Goal: Task Accomplishment & Management: Use online tool/utility

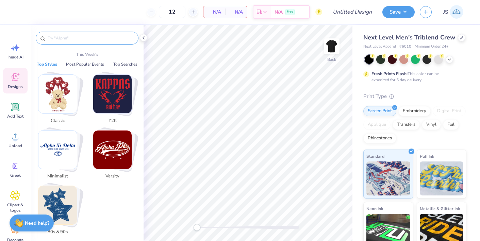
click at [94, 37] on input "text" at bounding box center [90, 38] width 87 height 7
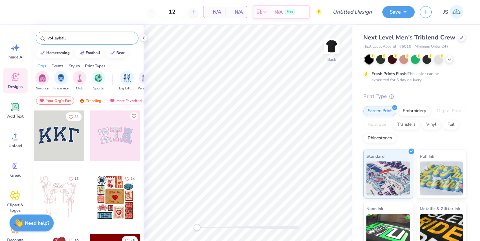
type input "volleyball"
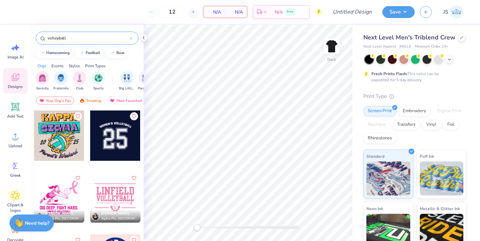
scroll to position [7, 0]
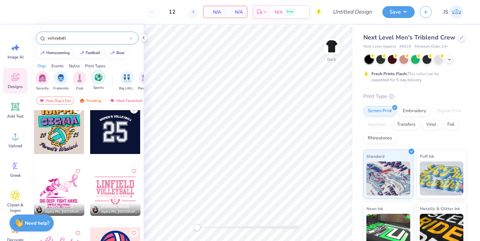
click at [97, 78] on img "filter for Sports" at bounding box center [99, 78] width 8 height 8
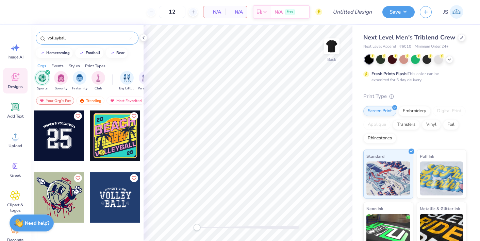
click at [48, 73] on icon "filter for Sports" at bounding box center [47, 72] width 3 height 3
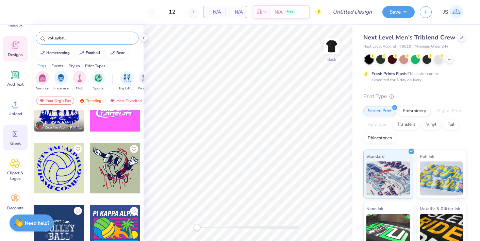
scroll to position [38, 0]
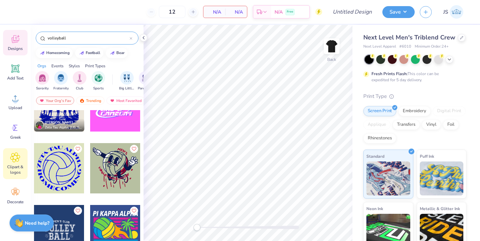
click at [16, 163] on div "Clipart & logos" at bounding box center [15, 163] width 25 height 31
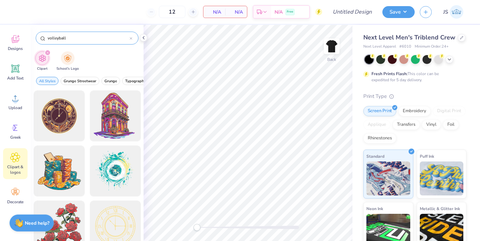
type input "volleyball"
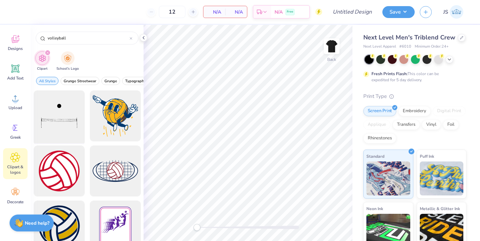
scroll to position [34, 0]
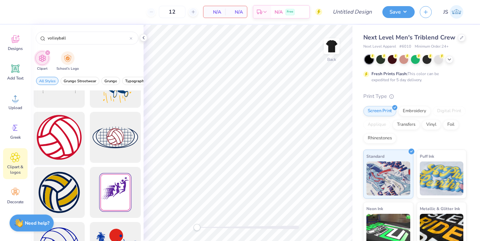
click at [70, 139] on div at bounding box center [59, 138] width 56 height 56
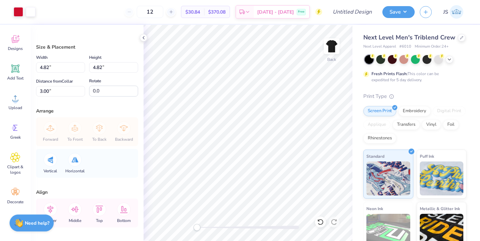
type input "4.82"
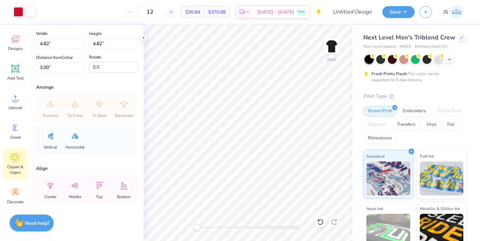
click at [18, 168] on span "Clipart & logos" at bounding box center [15, 169] width 22 height 11
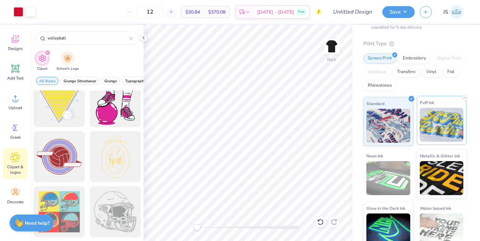
scroll to position [62, 0]
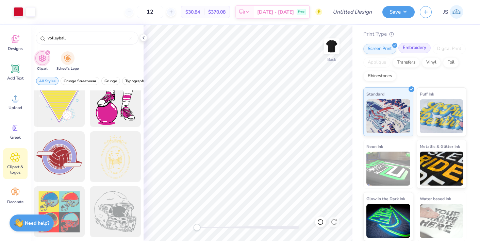
click at [411, 49] on div "Embroidery" at bounding box center [415, 48] width 32 height 10
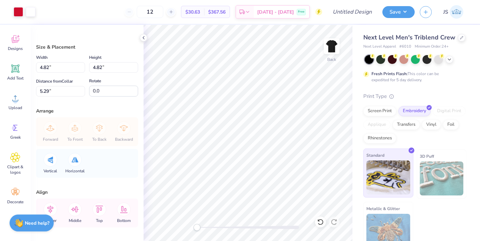
scroll to position [10, 0]
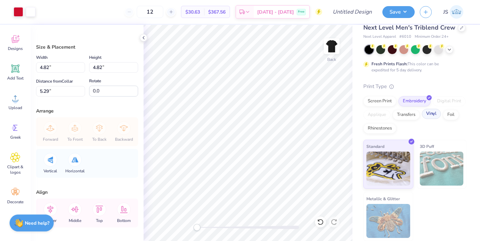
click at [435, 113] on div "Vinyl" at bounding box center [431, 114] width 19 height 10
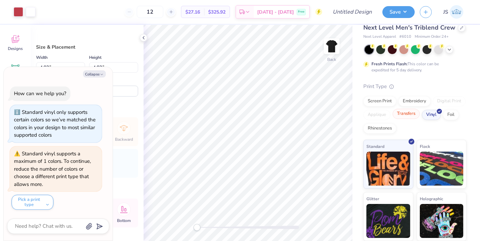
click at [414, 115] on div "Transfers" at bounding box center [406, 114] width 27 height 10
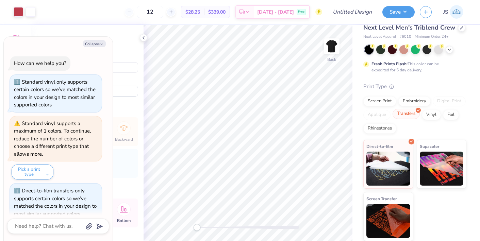
scroll to position [11, 0]
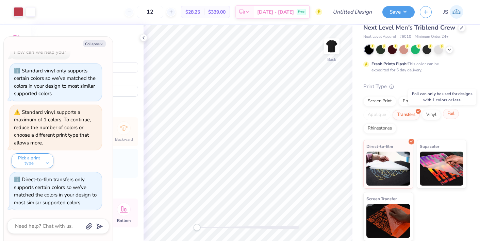
click at [449, 117] on div "Foil" at bounding box center [451, 114] width 16 height 10
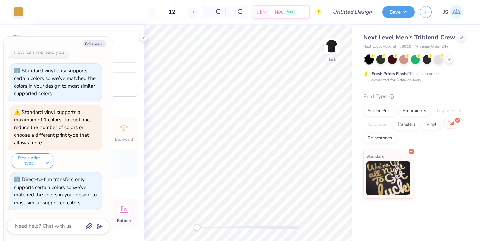
scroll to position [0, 0]
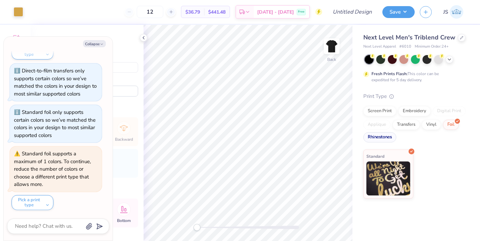
click at [385, 138] on div "Rhinestones" at bounding box center [380, 137] width 33 height 10
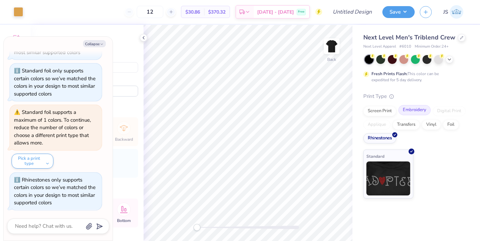
click at [405, 112] on div "Embroidery" at bounding box center [415, 110] width 32 height 10
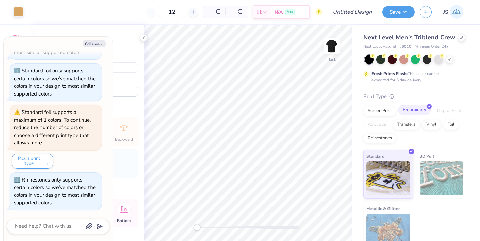
scroll to position [203, 0]
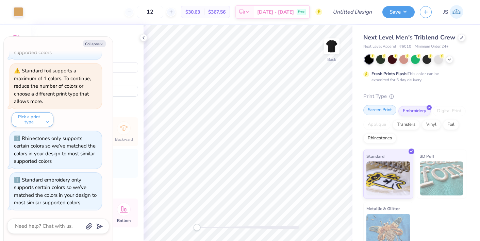
click at [389, 112] on div "Screen Print" at bounding box center [380, 110] width 33 height 10
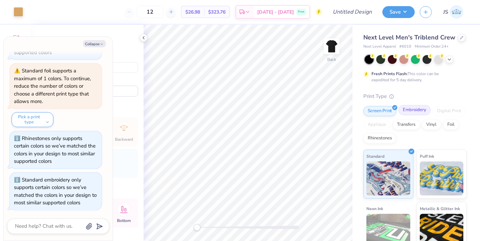
click at [408, 112] on div "Embroidery" at bounding box center [415, 110] width 32 height 10
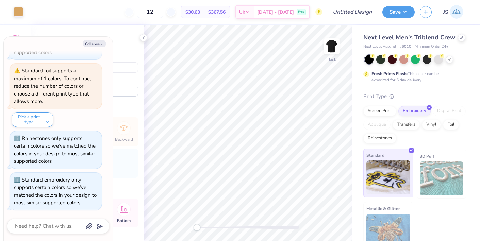
scroll to position [10, 0]
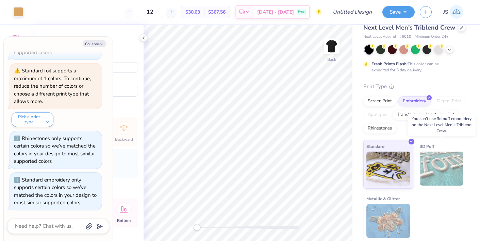
click at [443, 180] on img at bounding box center [442, 169] width 44 height 34
click at [441, 176] on img at bounding box center [442, 169] width 44 height 34
click at [421, 144] on span "3D Puff" at bounding box center [427, 146] width 14 height 7
click at [435, 165] on img at bounding box center [442, 169] width 44 height 34
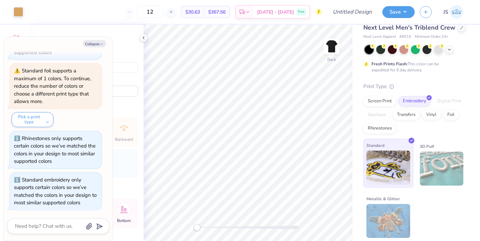
click at [389, 175] on img at bounding box center [389, 168] width 44 height 34
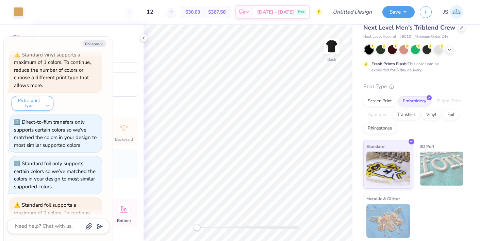
scroll to position [203, 0]
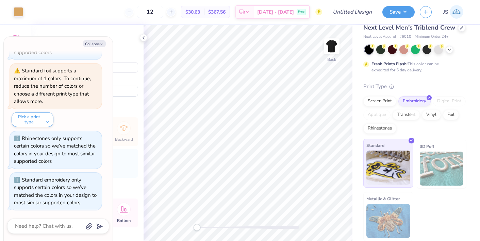
click at [389, 164] on img at bounding box center [389, 168] width 44 height 34
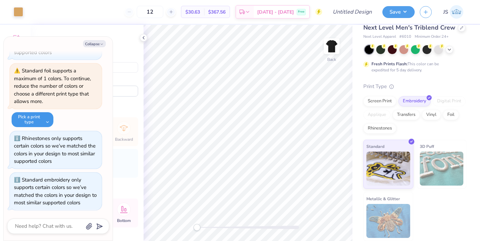
click at [31, 120] on button "Pick a print type" at bounding box center [33, 119] width 42 height 15
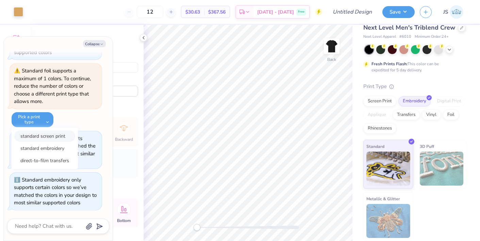
click at [49, 135] on button "standard screen print" at bounding box center [44, 136] width 61 height 11
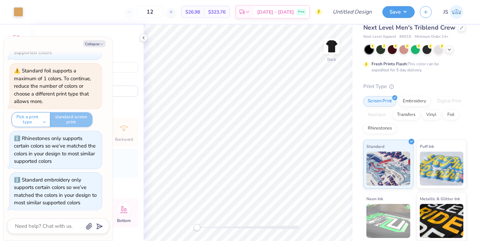
click at [132, 58] on div "Height 4.82 4.82 "" at bounding box center [113, 62] width 49 height 19
click at [122, 44] on div "Size & Placement" at bounding box center [87, 47] width 102 height 7
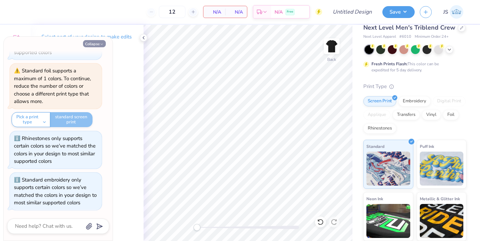
click at [97, 44] on button "Collapse" at bounding box center [94, 43] width 23 height 7
type textarea "x"
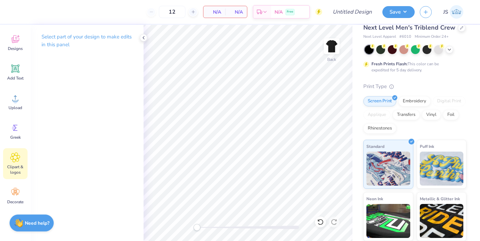
click at [16, 168] on span "Clipart & logos" at bounding box center [15, 169] width 22 height 11
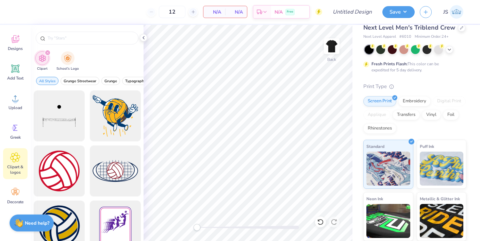
type input "volleyball"
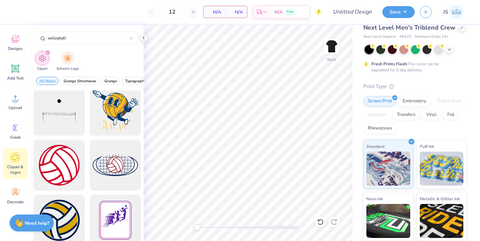
scroll to position [7, 0]
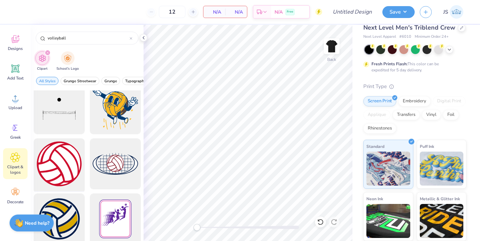
click at [67, 167] on div at bounding box center [59, 164] width 56 height 56
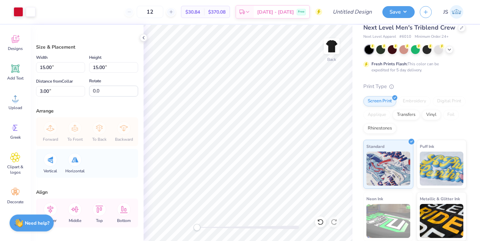
type input "6.30"
click at [16, 75] on div "Add Text" at bounding box center [15, 73] width 25 height 26
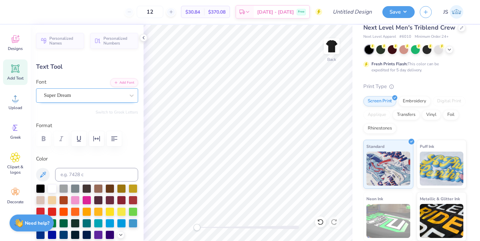
click at [73, 92] on div "Super Dream" at bounding box center [84, 95] width 82 height 11
click at [71, 92] on span "Super Dream" at bounding box center [57, 96] width 27 height 8
type input "montclair"
click at [81, 91] on div at bounding box center [84, 95] width 82 height 11
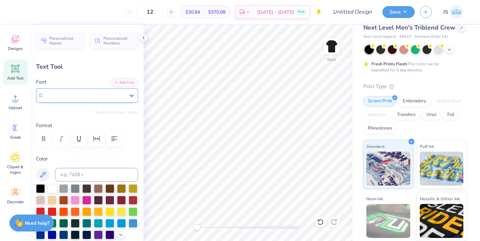
click at [78, 95] on div "Super Dream" at bounding box center [84, 96] width 81 height 8
click at [123, 126] on button "Bold" at bounding box center [124, 125] width 17 height 11
type input "montclair"
click at [105, 157] on label "Color" at bounding box center [87, 159] width 102 height 8
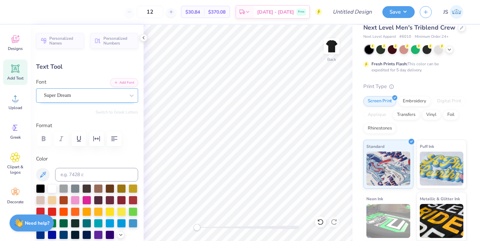
click at [106, 95] on div "Super Dream" at bounding box center [84, 95] width 82 height 11
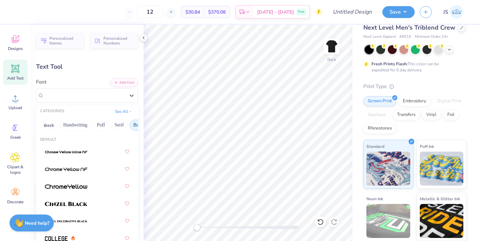
click at [98, 73] on div "Personalized Names Personalized Numbers Text Tool Add Font Font option Super Dr…" at bounding box center [87, 133] width 113 height 217
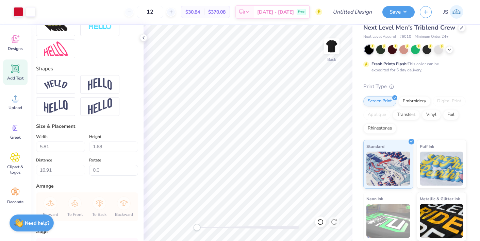
scroll to position [261, 0]
click at [63, 83] on img at bounding box center [56, 85] width 24 height 9
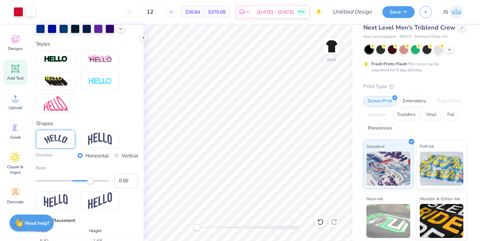
scroll to position [0, 0]
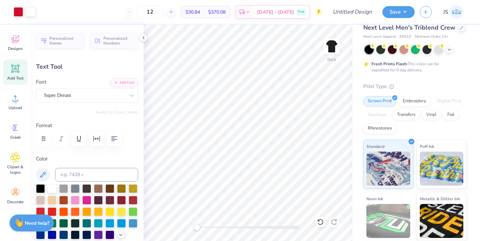
click at [17, 72] on icon at bounding box center [15, 69] width 10 height 10
type textarea "Montclair State"
click at [132, 201] on div at bounding box center [133, 199] width 9 height 9
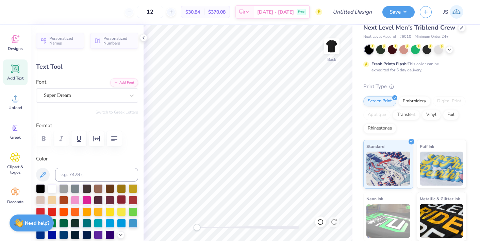
click at [123, 201] on div at bounding box center [121, 199] width 9 height 9
click at [133, 159] on label "Color" at bounding box center [87, 159] width 102 height 8
click at [133, 204] on div at bounding box center [133, 199] width 9 height 9
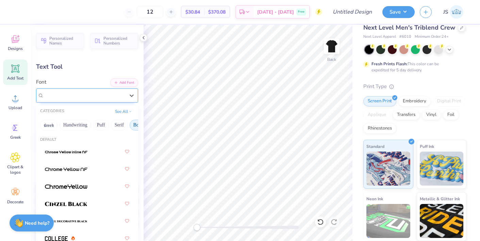
click at [86, 96] on div "Super Dream" at bounding box center [84, 95] width 82 height 11
click at [81, 124] on button "Handwriting" at bounding box center [76, 125] width 32 height 11
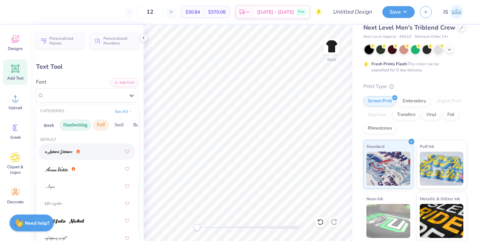
click at [102, 128] on button "Puff" at bounding box center [101, 125] width 16 height 11
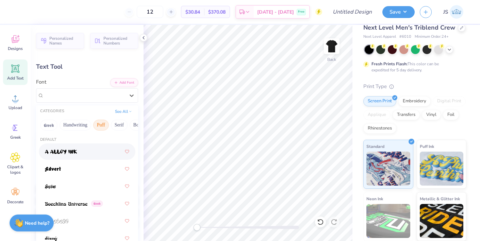
click at [89, 152] on div at bounding box center [87, 152] width 84 height 12
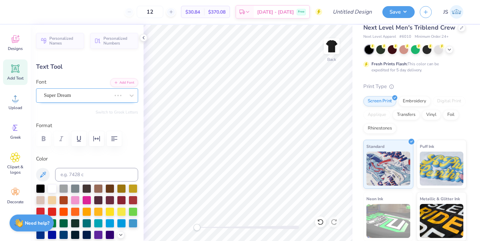
scroll to position [0, 1]
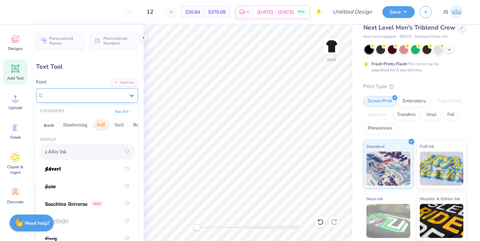
click at [102, 94] on div "a Alloy Ink" at bounding box center [84, 95] width 82 height 11
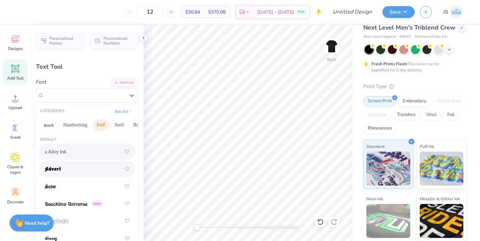
click at [90, 168] on div at bounding box center [87, 169] width 84 height 12
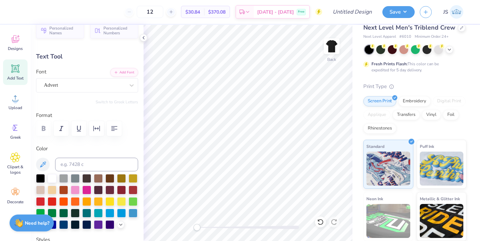
scroll to position [12, 0]
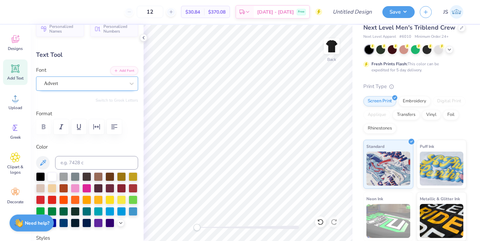
click at [105, 79] on div at bounding box center [84, 83] width 81 height 9
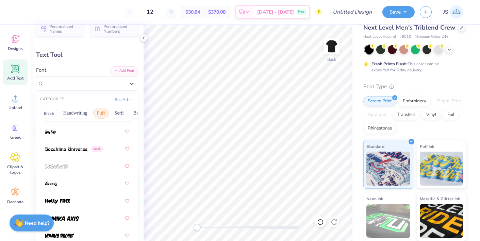
scroll to position [44, 0]
click at [76, 202] on div at bounding box center [87, 200] width 84 height 12
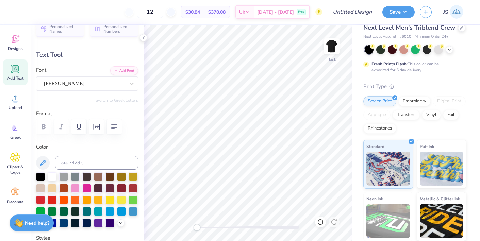
scroll to position [0, 1]
click at [115, 87] on div "[PERSON_NAME]" at bounding box center [84, 83] width 82 height 11
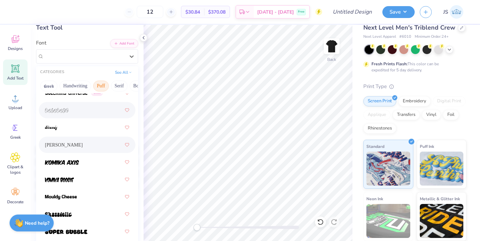
scroll to position [43, 0]
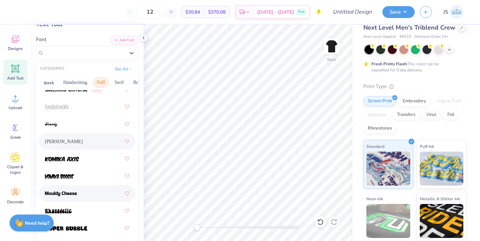
click at [95, 193] on div at bounding box center [87, 194] width 84 height 12
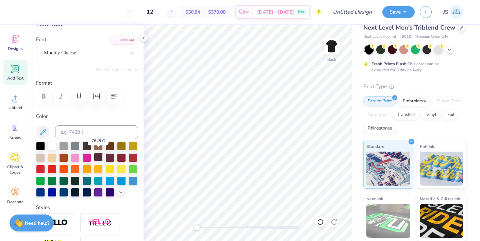
scroll to position [53, 0]
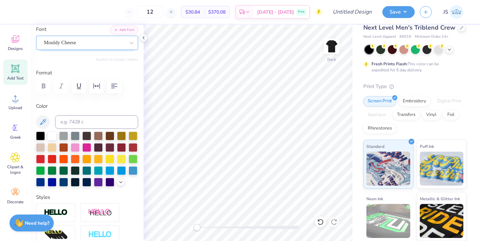
click at [101, 40] on div "Mouldy Cheese" at bounding box center [84, 42] width 82 height 11
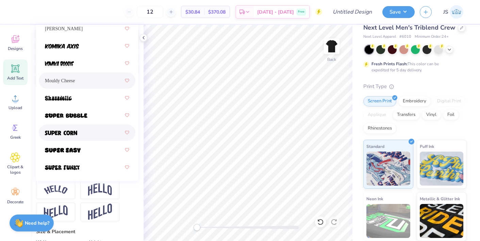
scroll to position [164, 0]
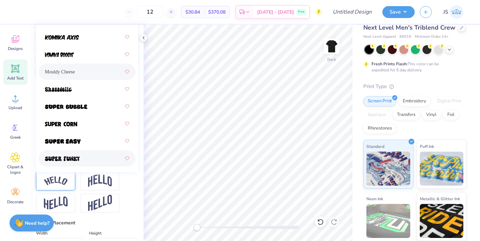
click at [64, 178] on img at bounding box center [56, 181] width 24 height 9
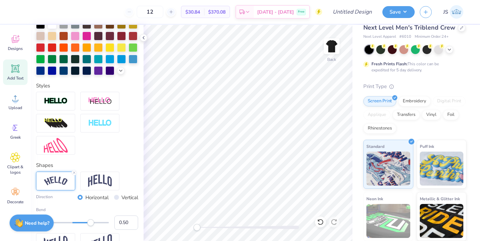
scroll to position [0, 1]
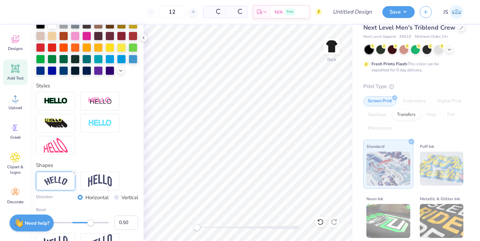
type input "15.55"
type input "3.43"
type input "0.94"
type input "5.81"
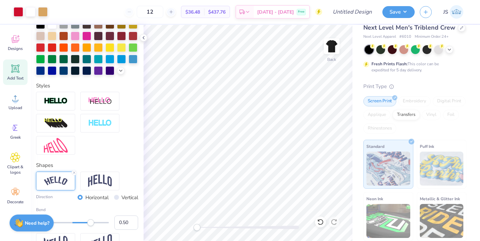
type input "1.68"
type input "10.91"
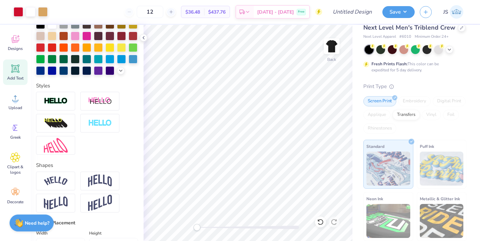
type input "15.55"
type input "3.43"
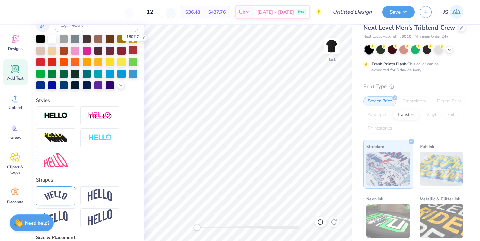
click at [132, 51] on div at bounding box center [133, 50] width 9 height 9
type input "3.00"
click at [215, 225] on div at bounding box center [248, 227] width 102 height 7
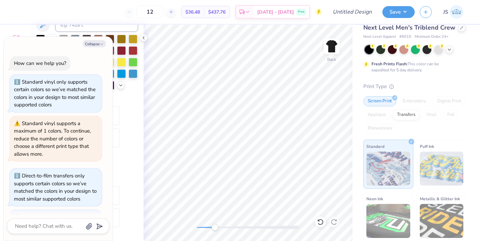
scroll to position [215, 0]
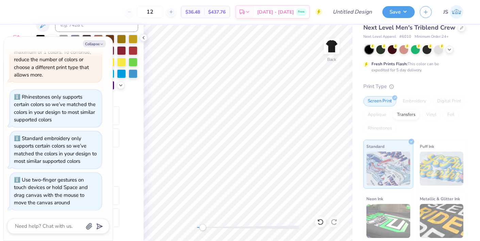
drag, startPoint x: 218, startPoint y: 228, endPoint x: 203, endPoint y: 224, distance: 15.2
click at [203, 224] on div "Accessibility label" at bounding box center [203, 227] width 7 height 7
click at [96, 46] on button "Collapse" at bounding box center [94, 43] width 23 height 7
type textarea "x"
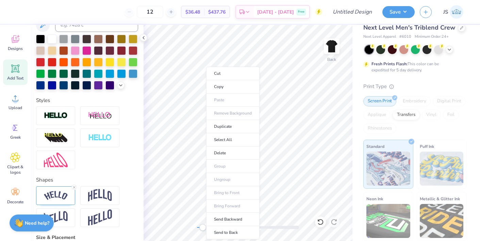
click at [195, 81] on body "12 $36.48 Per Item $437.76 Total Est. Delivery [DATE] - [DATE] Free Design Titl…" at bounding box center [240, 120] width 480 height 241
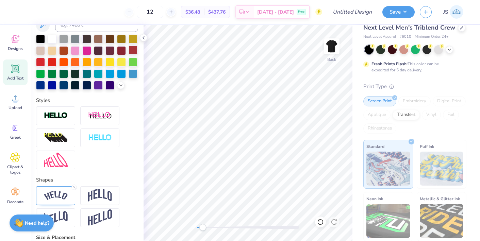
click at [133, 51] on div at bounding box center [133, 50] width 9 height 9
click at [357, 89] on div "Next Level Men's Triblend Crew Next Level Apparel # 6010 Minimum Order: 24 + Fr…" at bounding box center [417, 154] width 128 height 279
click at [192, 227] on div "Back" at bounding box center [248, 133] width 209 height 217
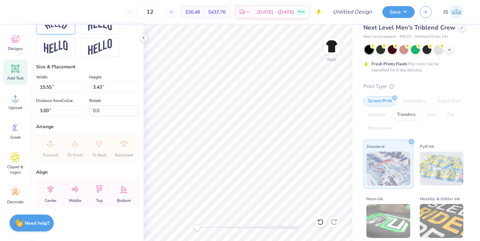
scroll to position [0, 0]
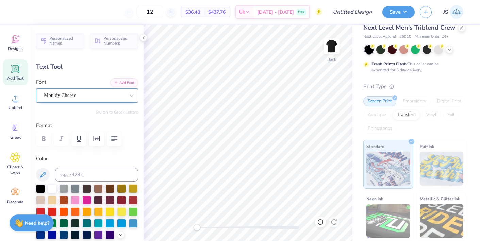
click at [88, 93] on div "Mouldy Cheese" at bounding box center [84, 95] width 82 height 11
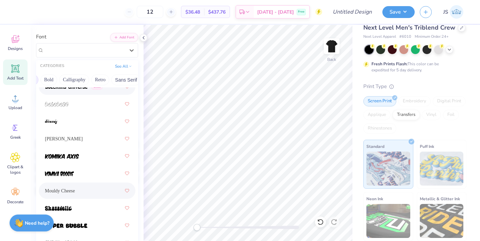
scroll to position [0, 90]
click at [106, 82] on button "Retro" at bounding box center [100, 80] width 18 height 11
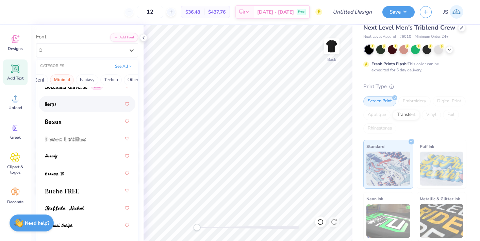
scroll to position [0, 191]
click at [99, 78] on button "Techno" at bounding box center [101, 80] width 21 height 11
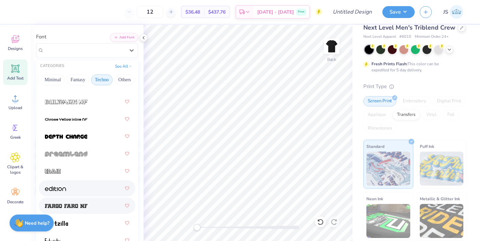
scroll to position [20, 0]
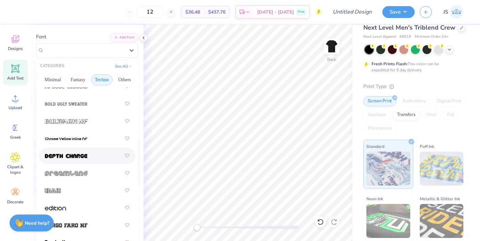
click at [81, 156] on img at bounding box center [66, 156] width 43 height 5
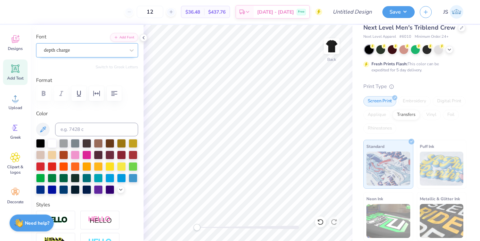
click at [100, 51] on div "depth charge" at bounding box center [84, 50] width 82 height 11
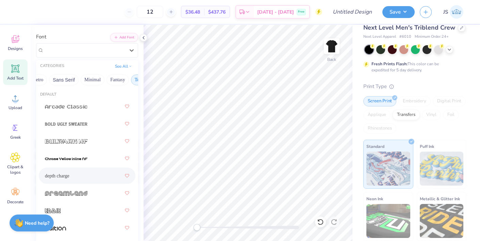
scroll to position [0, 191]
click at [97, 80] on button "Techno" at bounding box center [101, 80] width 21 height 11
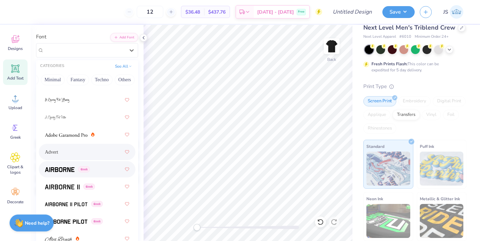
scroll to position [94, 0]
click at [91, 158] on div "Advert" at bounding box center [87, 152] width 97 height 16
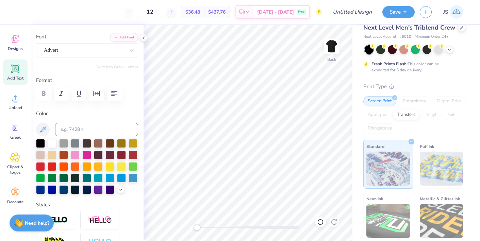
click at [377, 113] on div "Applique" at bounding box center [377, 115] width 27 height 10
type input "15.06"
type input "3.37"
type input "2.48"
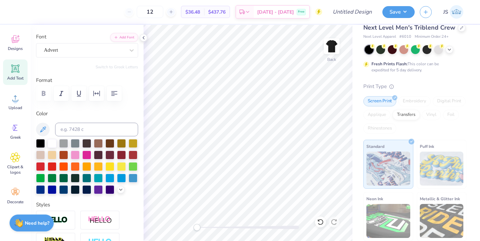
type textarea "MONTCALIR STATE"
click at [68, 54] on div at bounding box center [84, 50] width 81 height 9
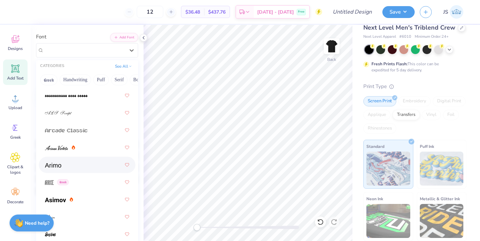
scroll to position [285, 0]
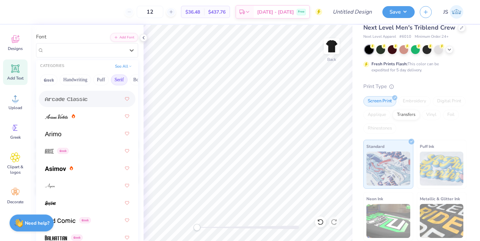
click at [120, 78] on button "Serif" at bounding box center [119, 80] width 17 height 11
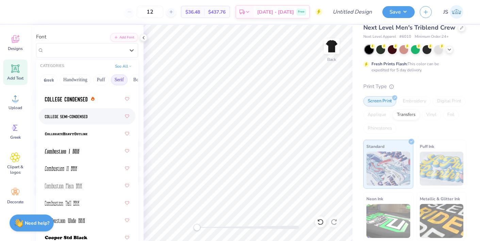
click at [86, 119] on img at bounding box center [66, 116] width 43 height 5
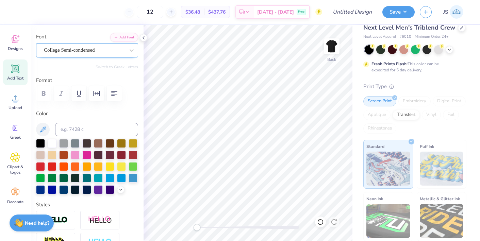
click at [106, 54] on div at bounding box center [84, 50] width 81 height 9
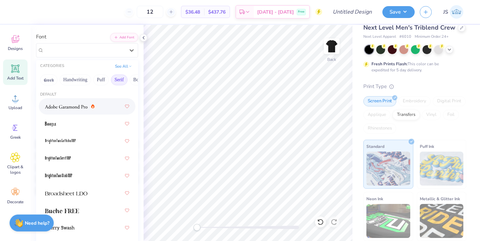
scroll to position [0, 191]
click at [73, 51] on span "College Semi-condensed" at bounding box center [69, 50] width 51 height 8
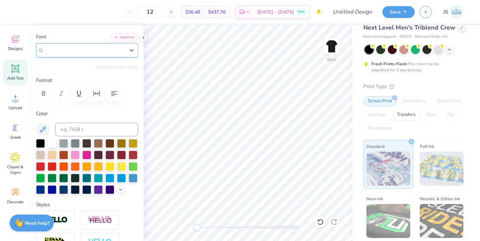
click at [67, 52] on span "College Semi-condensed" at bounding box center [69, 50] width 51 height 8
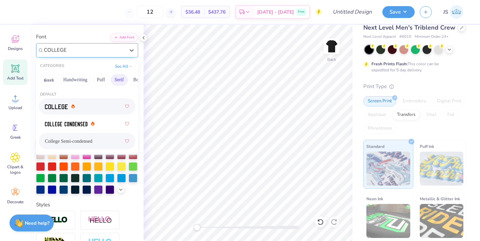
click at [60, 110] on span at bounding box center [56, 106] width 23 height 7
type input "COLLEGE"
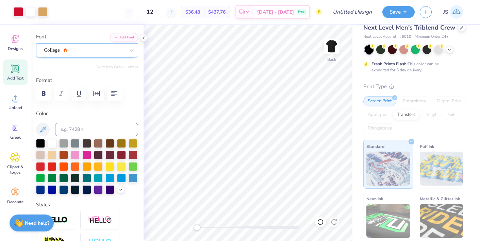
type input "15.55"
type input "3.22"
type input "2.55"
click at [133, 152] on div at bounding box center [133, 154] width 9 height 9
click at [136, 154] on div at bounding box center [133, 154] width 9 height 9
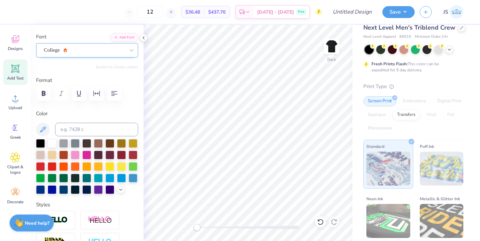
scroll to position [0, 1]
type textarea "MONTCLAIR STATE"
type input "15.54"
type input "3.21"
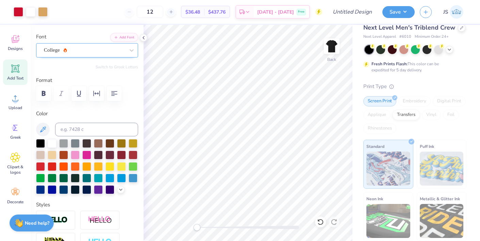
type input "2.66"
click at [135, 155] on div at bounding box center [133, 154] width 9 height 9
click at [129, 127] on input at bounding box center [96, 130] width 83 height 14
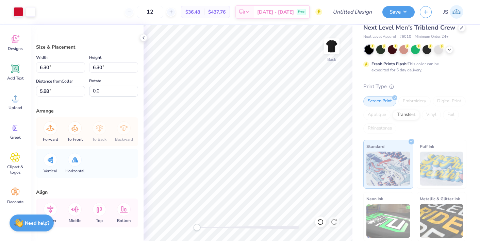
type input "4.86"
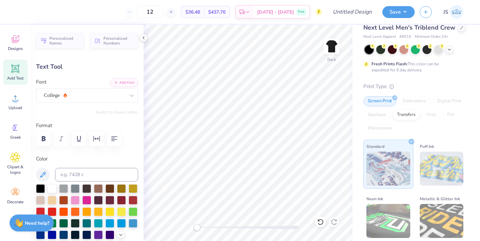
scroll to position [0, 0]
click at [47, 141] on icon "button" at bounding box center [44, 139] width 8 height 8
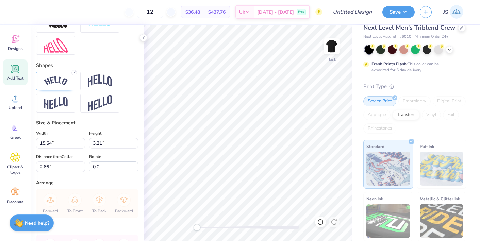
scroll to position [266, 0]
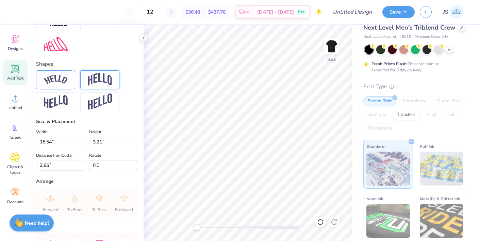
click at [92, 81] on img at bounding box center [100, 79] width 24 height 13
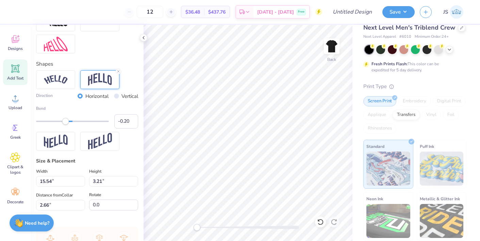
type input "-0.21"
drag, startPoint x: 93, startPoint y: 120, endPoint x: 65, endPoint y: 116, distance: 28.1
click at [65, 116] on div "Bend -0.21" at bounding box center [87, 117] width 102 height 23
drag, startPoint x: 196, startPoint y: 229, endPoint x: 208, endPoint y: 225, distance: 12.7
click at [208, 225] on div "Accessibility label" at bounding box center [209, 227] width 7 height 7
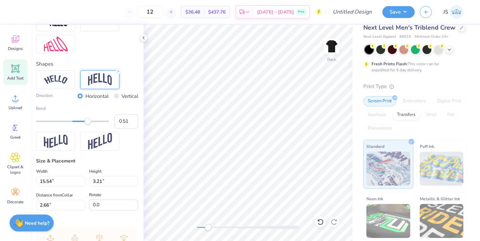
type input "0.52"
drag, startPoint x: 65, startPoint y: 120, endPoint x: 91, endPoint y: 122, distance: 25.9
click at [91, 122] on div "Accessibility label" at bounding box center [87, 121] width 7 height 7
type input "-0.01"
drag, startPoint x: 90, startPoint y: 123, endPoint x: 72, endPoint y: 123, distance: 17.7
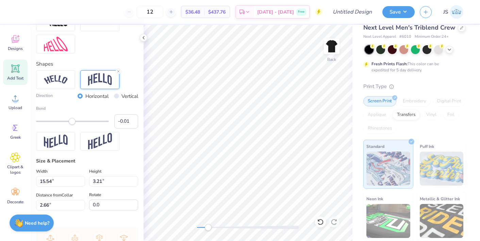
click at [72, 123] on div "Accessibility label" at bounding box center [72, 121] width 7 height 7
drag, startPoint x: 209, startPoint y: 226, endPoint x: 199, endPoint y: 227, distance: 10.6
click at [199, 227] on div "Accessibility label" at bounding box center [198, 227] width 7 height 7
type input "15.07"
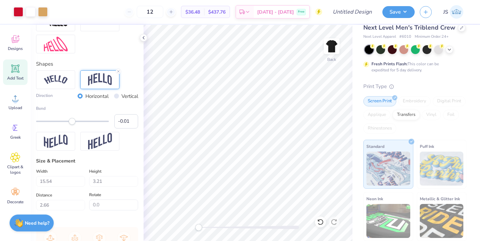
type input "1.24"
type input "3.65"
type input "-0.47"
drag, startPoint x: 75, startPoint y: 122, endPoint x: 56, endPoint y: 122, distance: 18.7
click at [56, 122] on div "Accessibility label" at bounding box center [55, 121] width 7 height 7
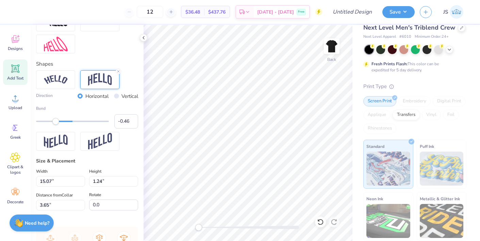
click at [56, 122] on div "Accessibility label" at bounding box center [55, 121] width 7 height 7
type input "0.74"
drag, startPoint x: 56, startPoint y: 122, endPoint x: 99, endPoint y: 123, distance: 43.6
click at [99, 123] on div "Accessibility label" at bounding box center [99, 121] width 7 height 7
type input "0.46"
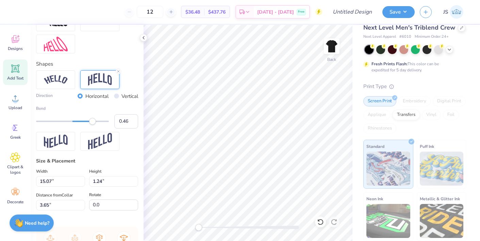
drag, startPoint x: 101, startPoint y: 123, endPoint x: 89, endPoint y: 123, distance: 11.6
click at [89, 123] on div "Accessibility label" at bounding box center [92, 121] width 7 height 7
type input "0.22"
drag, startPoint x: 88, startPoint y: 122, endPoint x: 81, endPoint y: 122, distance: 6.8
click at [81, 122] on div "Accessibility label" at bounding box center [81, 121] width 7 height 7
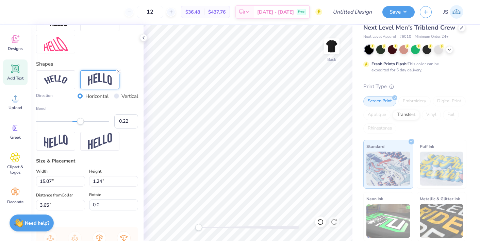
click at [81, 122] on div "Accessibility label" at bounding box center [80, 121] width 7 height 7
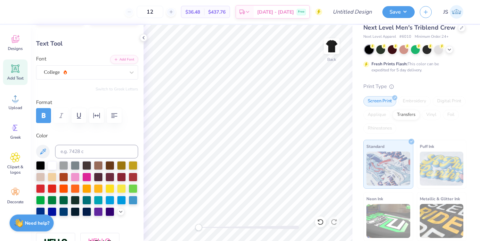
scroll to position [0, 0]
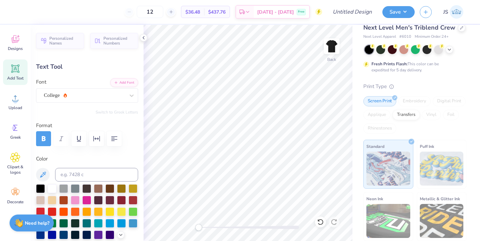
drag, startPoint x: 123, startPoint y: 82, endPoint x: 65, endPoint y: 74, distance: 59.1
click at [65, 74] on div "Personalized Names Personalized Numbers Text Tool Add Font Font College Switch …" at bounding box center [87, 133] width 113 height 217
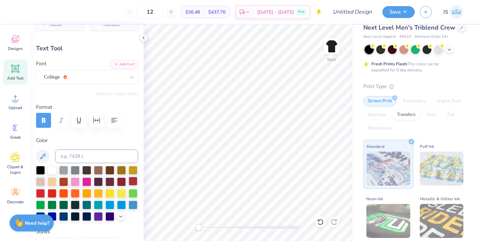
click at [134, 179] on div at bounding box center [133, 181] width 9 height 9
click at [127, 131] on div "Personalized Names Personalized Numbers Text Tool Add Font Font College Switch …" at bounding box center [87, 133] width 113 height 217
type input "2.50"
click at [131, 182] on div at bounding box center [133, 181] width 9 height 9
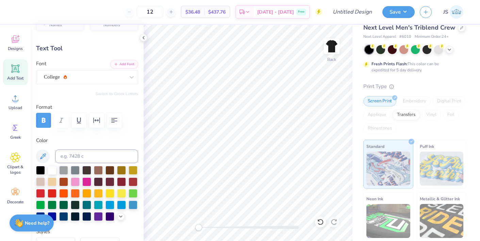
type input "3.00"
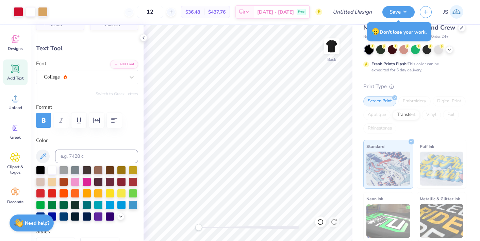
scroll to position [0, 0]
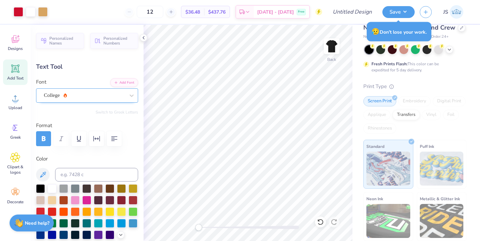
click at [74, 96] on div "College" at bounding box center [84, 95] width 82 height 11
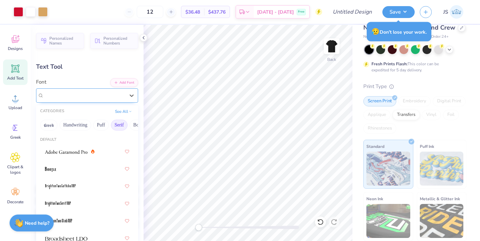
click at [74, 96] on div "College" at bounding box center [84, 96] width 81 height 8
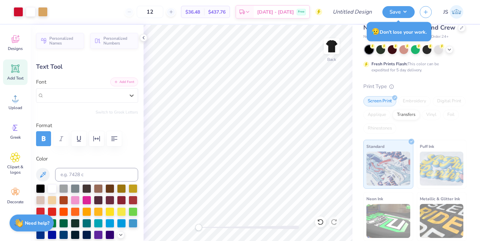
click at [132, 81] on button "Add Font" at bounding box center [124, 82] width 28 height 9
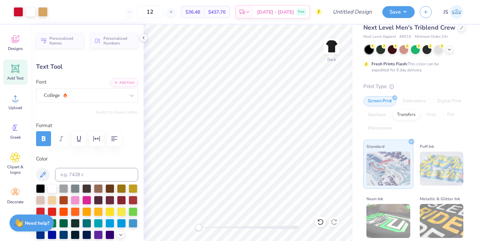
click at [19, 83] on div "Add Text" at bounding box center [15, 73] width 25 height 26
type input "5.81"
type input "1.68"
type input "10.91"
type textarea "T"
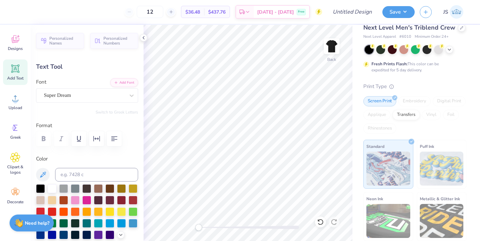
type textarea "m"
type textarea "MENS CLUB VOLLEYBALL"
type input "15.07"
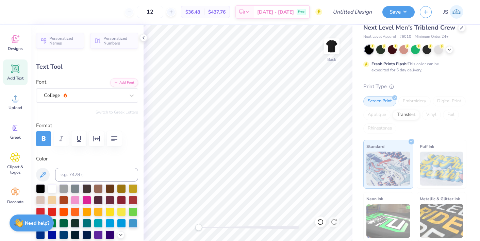
type input "2.50"
type input "2.49"
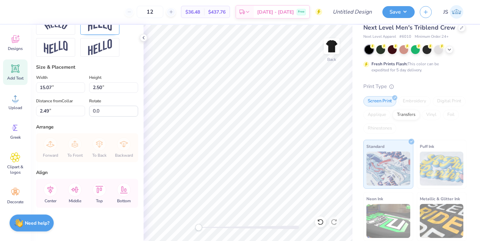
scroll to position [321, 0]
click at [82, 85] on input "15.07" at bounding box center [60, 87] width 49 height 11
click at [81, 86] on input "15.07" at bounding box center [60, 87] width 49 height 11
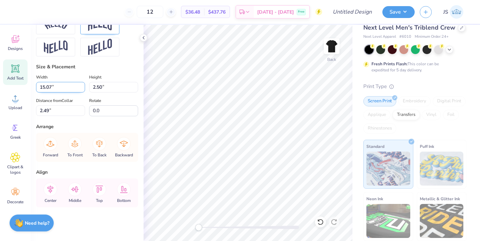
click at [81, 86] on input "15.07" at bounding box center [60, 87] width 49 height 11
click at [81, 90] on input "15" at bounding box center [60, 87] width 49 height 11
click at [81, 90] on input "14.99" at bounding box center [60, 87] width 49 height 11
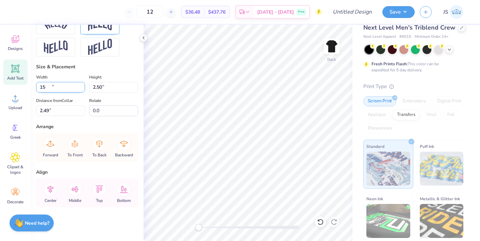
click at [81, 85] on input "15" at bounding box center [60, 87] width 49 height 11
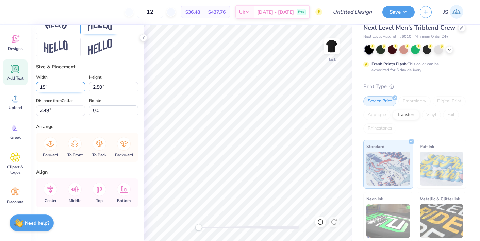
click at [81, 85] on input "15" at bounding box center [60, 87] width 49 height 11
click at [69, 93] on div "Width 15 15 " Height 2.50 2.50 " Distance from Collar 2.49 2.49 " Rotate 0.0" at bounding box center [87, 94] width 102 height 43
click at [73, 97] on label "Distance from [GEOGRAPHIC_DATA]" at bounding box center [54, 101] width 37 height 8
click at [73, 106] on input "2.49" at bounding box center [60, 111] width 49 height 11
type input "15.00"
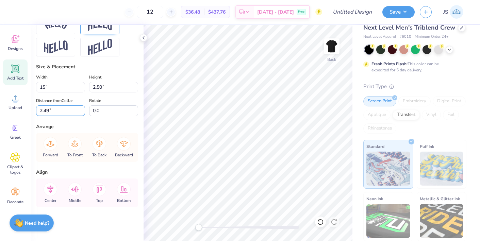
type input "2.49"
click at [59, 86] on input "15.00" at bounding box center [60, 87] width 49 height 11
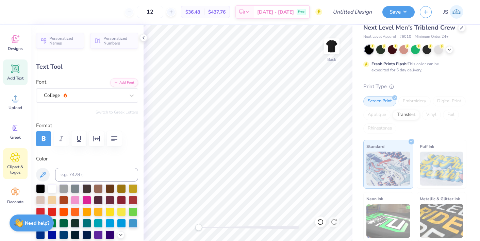
scroll to position [57, 0]
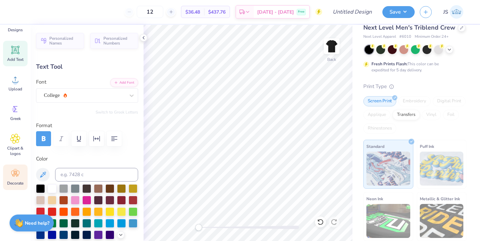
click at [14, 181] on span "Decorate" at bounding box center [15, 183] width 16 height 5
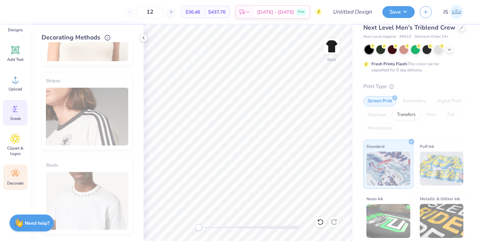
scroll to position [0, 0]
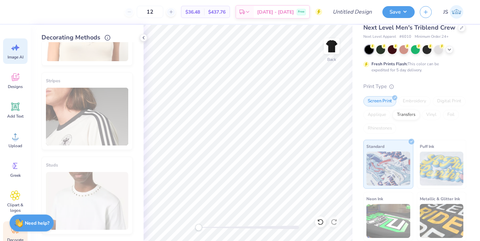
click at [13, 62] on div "Image AI" at bounding box center [15, 51] width 25 height 26
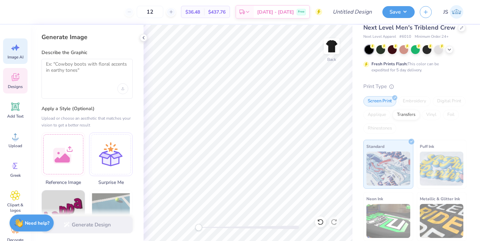
click at [13, 73] on icon at bounding box center [15, 77] width 10 height 10
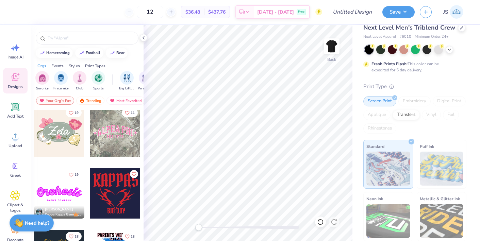
scroll to position [384, 0]
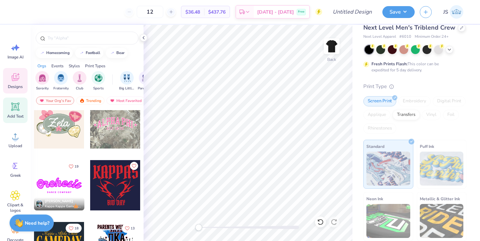
click at [15, 114] on span "Add Text" at bounding box center [15, 116] width 16 height 5
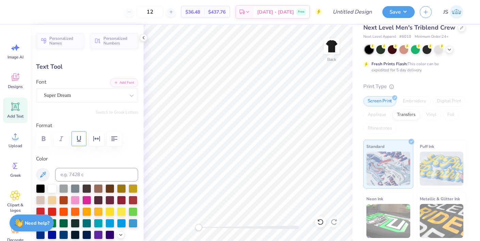
scroll to position [24, 0]
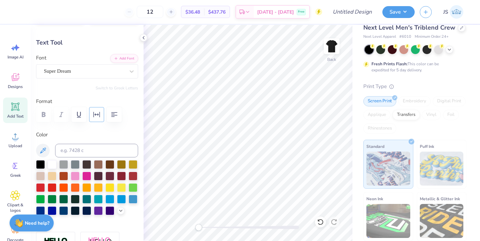
click at [98, 114] on icon "button" at bounding box center [97, 114] width 6 height 5
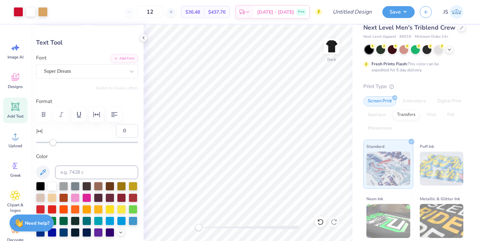
type input "15.55"
type input "1.00"
type input "11.25"
type input "15.00"
type input "2.49"
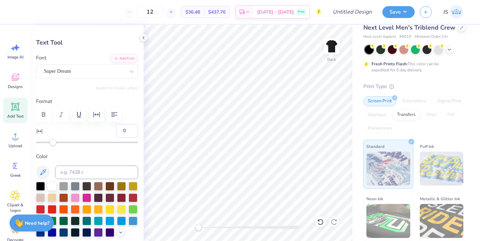
type input "2.49"
type input "45"
drag, startPoint x: 53, startPoint y: 143, endPoint x: 92, endPoint y: 143, distance: 38.1
click at [57, 143] on div "Accessibility label" at bounding box center [53, 142] width 7 height 7
type input "-20"
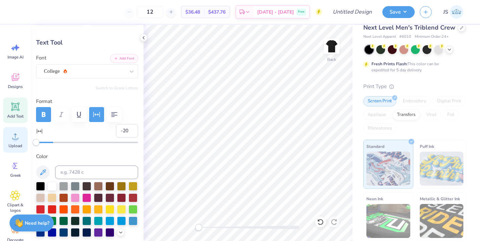
drag, startPoint x: 89, startPoint y: 142, endPoint x: 10, endPoint y: 139, distance: 78.4
click at [10, 140] on div "12 $36.48 Per Item $437.76 Total Est. Delivery [DATE] - [DATE] Free Design Titl…" at bounding box center [240, 120] width 480 height 241
type input "-2"
drag, startPoint x: 36, startPoint y: 142, endPoint x: 51, endPoint y: 142, distance: 14.6
click at [50, 142] on div "Accessibility label" at bounding box center [46, 142] width 7 height 7
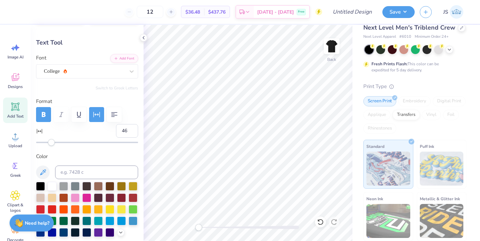
type input "50"
drag, startPoint x: 51, startPoint y: 142, endPoint x: 99, endPoint y: 143, distance: 47.7
click at [55, 143] on div "Accessibility label" at bounding box center [51, 142] width 7 height 7
type input "28"
drag, startPoint x: 99, startPoint y: 143, endPoint x: 77, endPoint y: 143, distance: 21.8
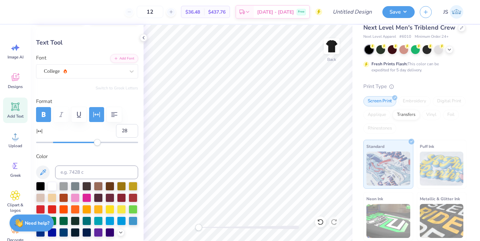
click at [94, 143] on div "Accessibility label" at bounding box center [97, 142] width 7 height 7
type input "10"
drag, startPoint x: 77, startPoint y: 143, endPoint x: 62, endPoint y: 143, distance: 15.3
click at [74, 143] on div "Accessibility label" at bounding box center [77, 142] width 7 height 7
type input "-9"
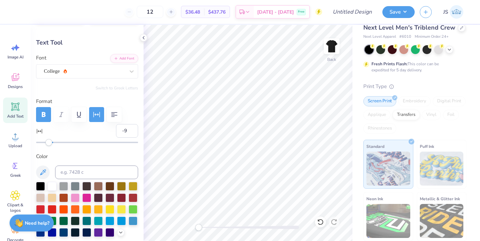
drag, startPoint x: 61, startPoint y: 143, endPoint x: 46, endPoint y: 143, distance: 15.7
click at [46, 143] on div "Accessibility label" at bounding box center [49, 142] width 7 height 7
type input "0"
drag, startPoint x: 46, startPoint y: 144, endPoint x: 53, endPoint y: 144, distance: 7.8
click at [53, 144] on div "Accessibility label" at bounding box center [53, 142] width 7 height 7
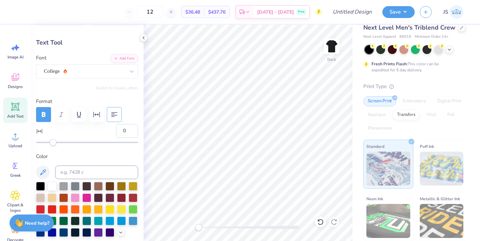
click at [114, 112] on icon "button" at bounding box center [114, 114] width 6 height 5
click at [115, 117] on icon "button" at bounding box center [114, 115] width 8 height 8
click at [115, 119] on icon "button" at bounding box center [114, 115] width 8 height 8
click at [98, 115] on icon "button" at bounding box center [97, 114] width 6 height 5
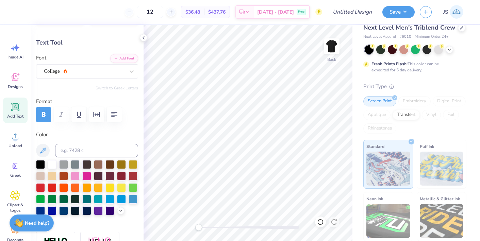
type input "8.32"
type input "1.38"
type input "3.05"
type input "-1.1"
type input "8.33"
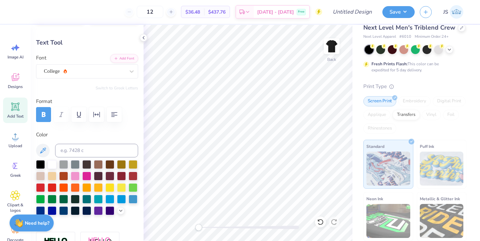
type input "1.46"
type input "10.13"
type input "1.78"
type input "2.61"
type input "-1.1"
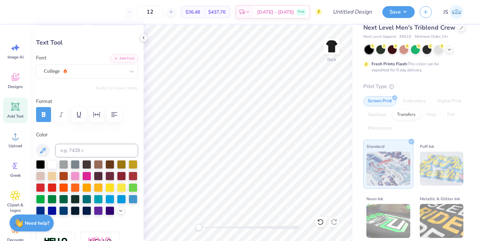
type input "2.62"
type input "-1.1"
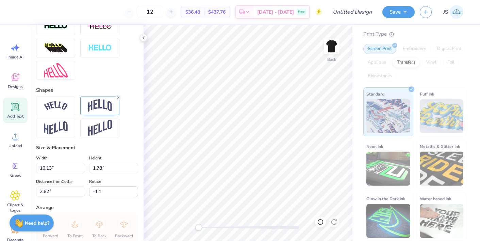
scroll to position [0, 0]
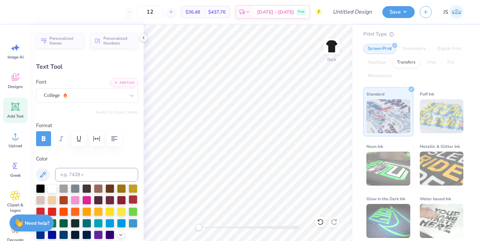
click at [129, 202] on div at bounding box center [133, 199] width 9 height 9
type input "2.60"
type input "-1.1"
type input "2.67"
type input "0.0"
